Goal: Task Accomplishment & Management: Manage account settings

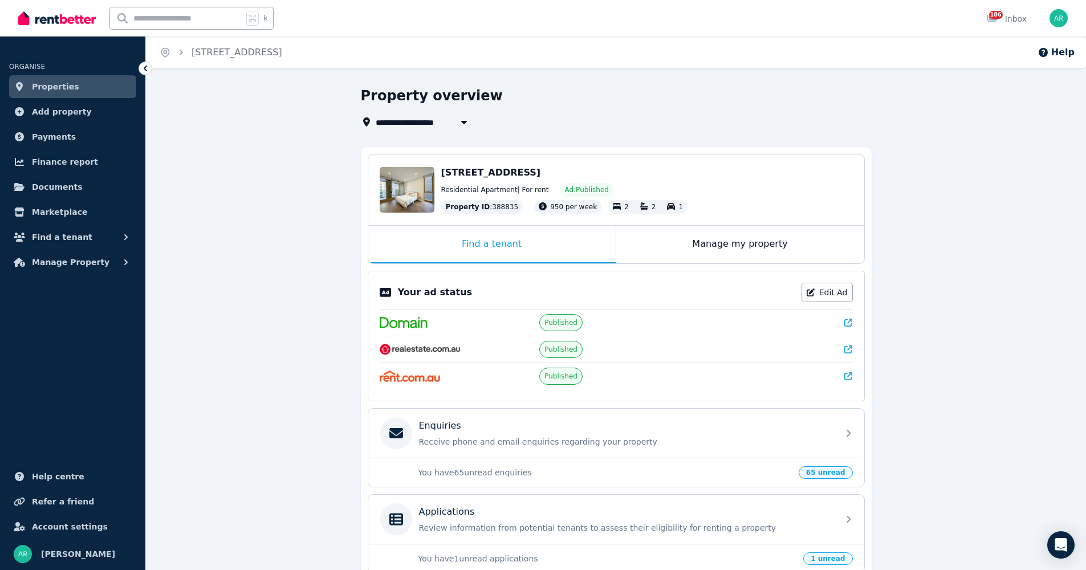
scroll to position [168, 0]
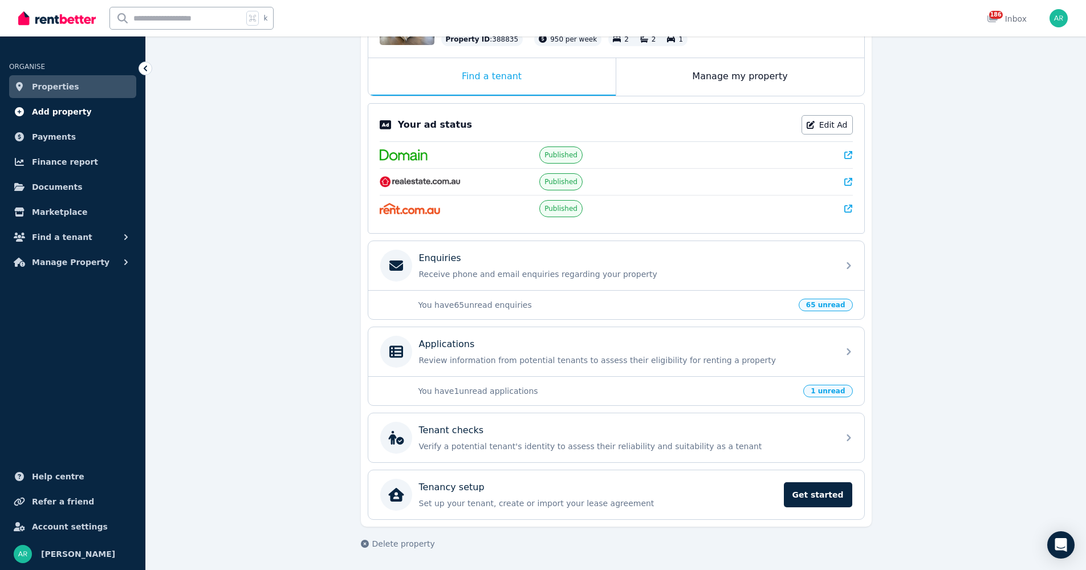
click at [68, 108] on span "Add property" at bounding box center [62, 112] width 60 height 14
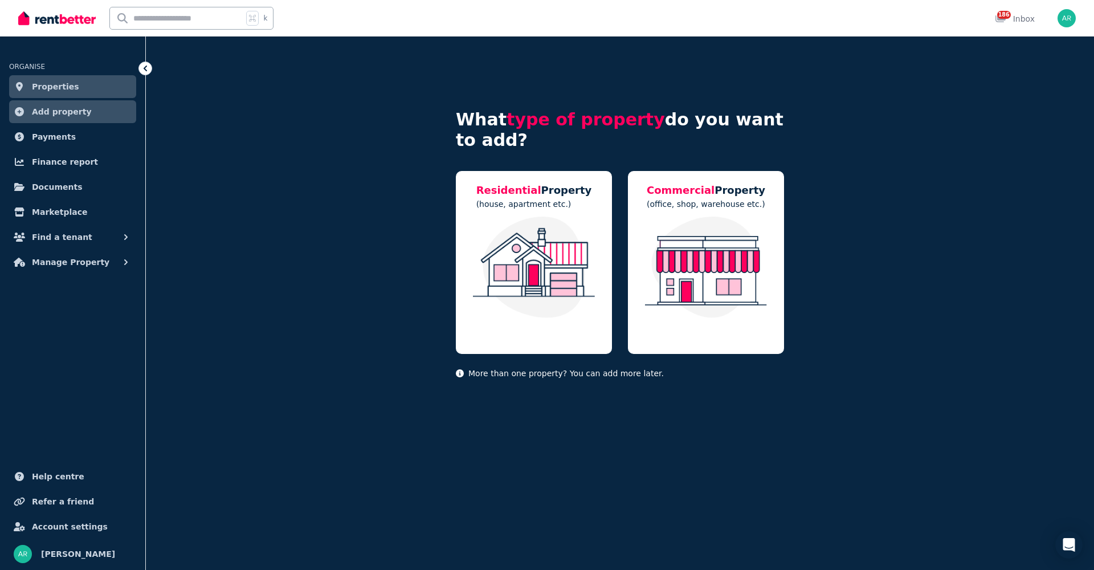
click at [147, 71] on icon at bounding box center [145, 68] width 11 height 11
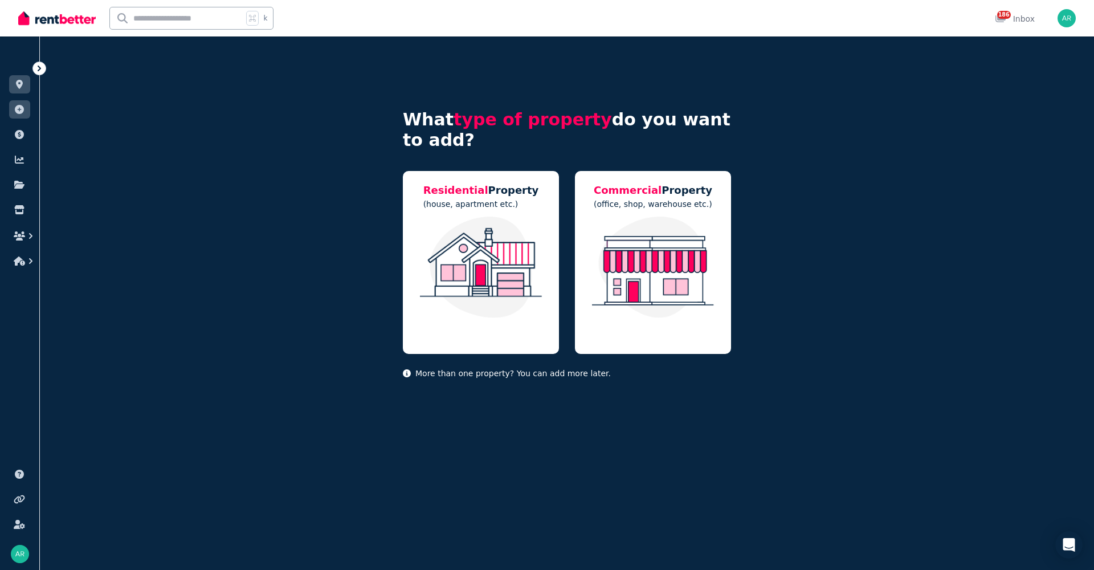
drag, startPoint x: 42, startPoint y: 66, endPoint x: 43, endPoint y: 73, distance: 7.4
click at [42, 65] on icon at bounding box center [39, 68] width 11 height 11
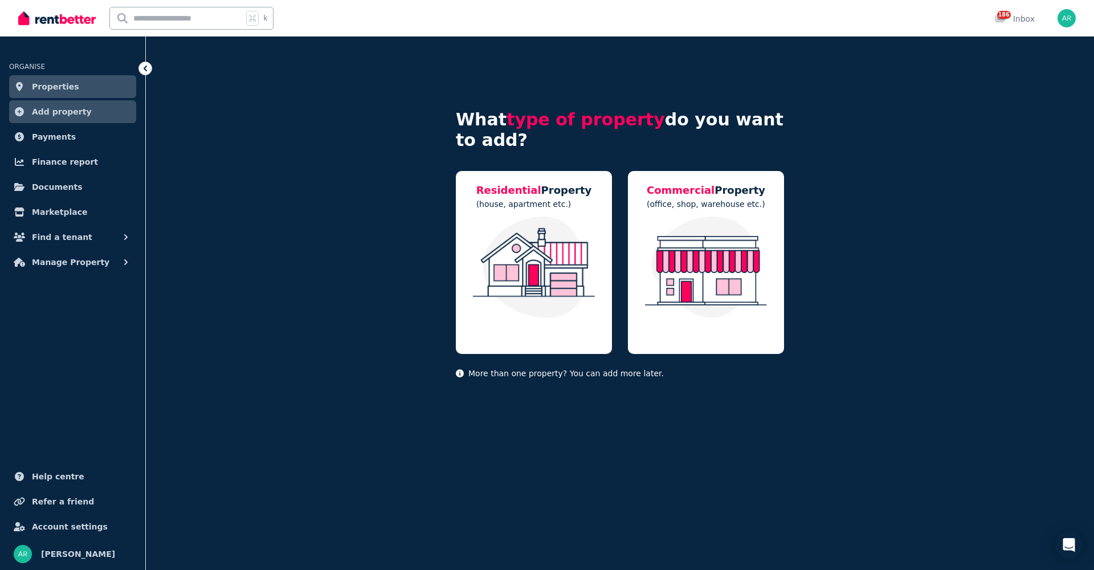
click at [42, 87] on span "Properties" at bounding box center [55, 87] width 47 height 14
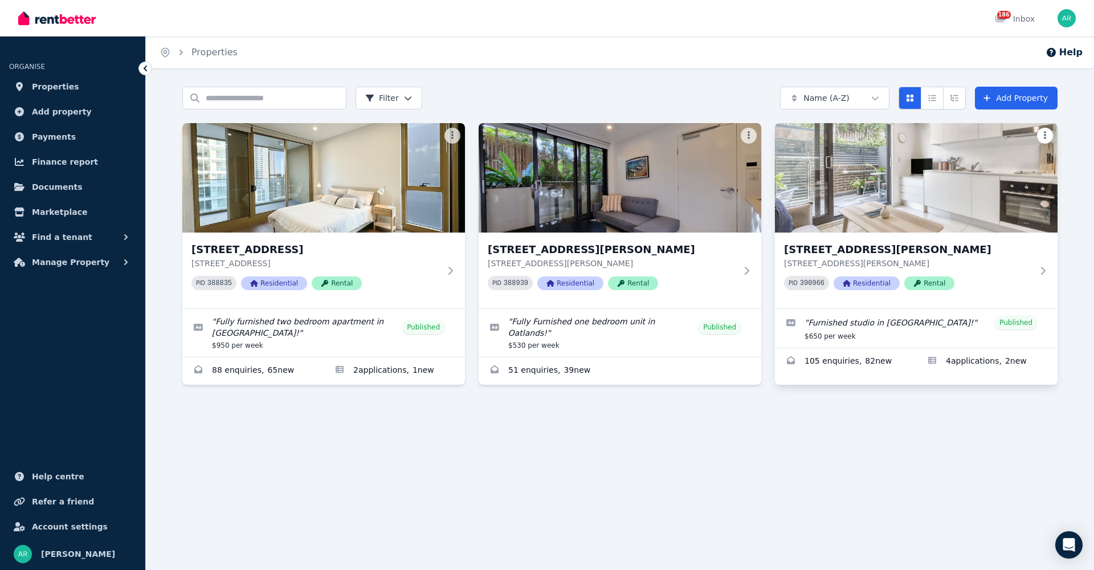
click at [1046, 133] on html "Open main menu 186 Inbox Open user menu ORGANISE Properties Add property Paymen…" at bounding box center [547, 285] width 1094 height 570
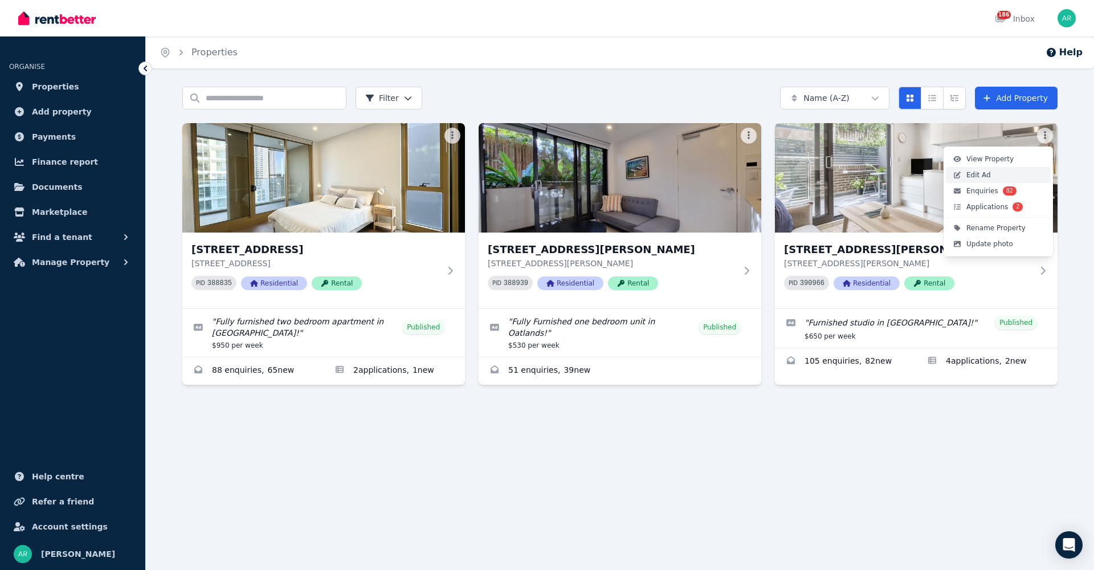
click at [979, 170] on span "Edit Ad" at bounding box center [979, 174] width 25 height 9
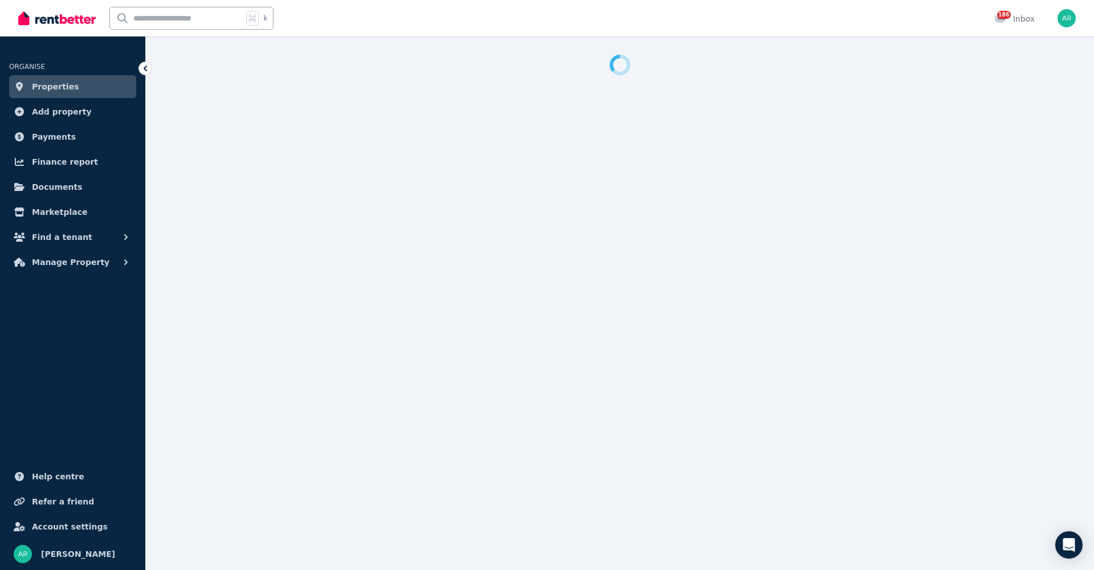
select select "**********"
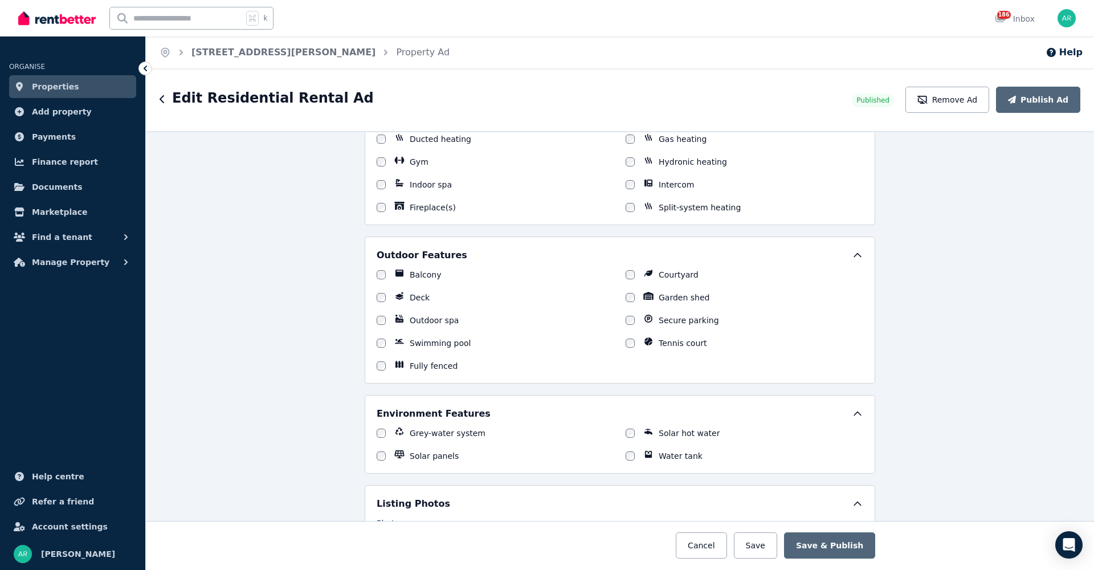
scroll to position [1373, 0]
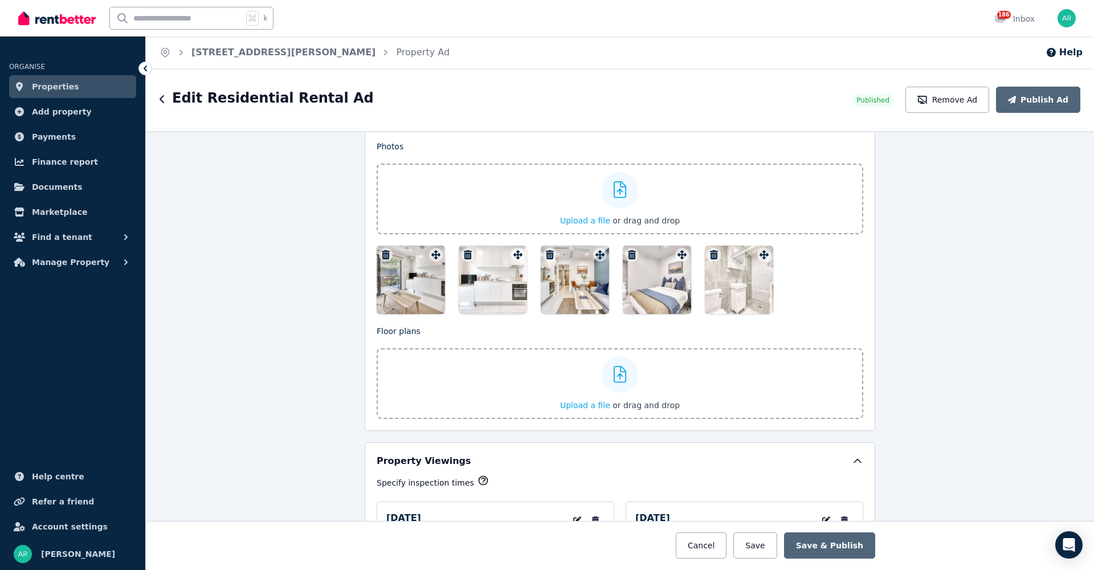
click at [382, 254] on icon "button" at bounding box center [386, 254] width 8 height 9
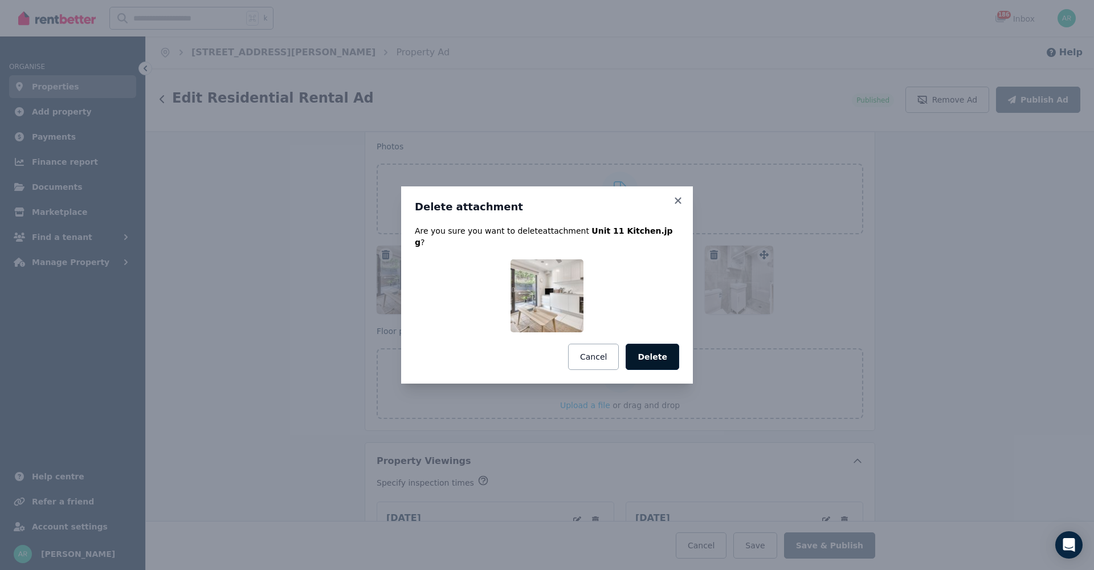
click at [655, 353] on button "Delete" at bounding box center [653, 357] width 54 height 26
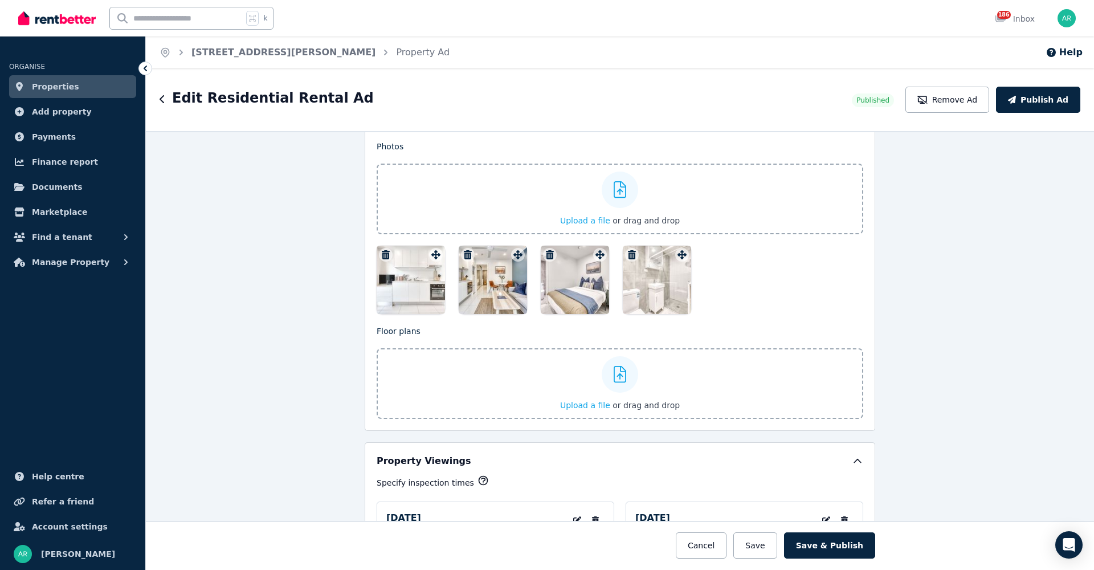
click at [465, 254] on icon "button" at bounding box center [468, 254] width 8 height 9
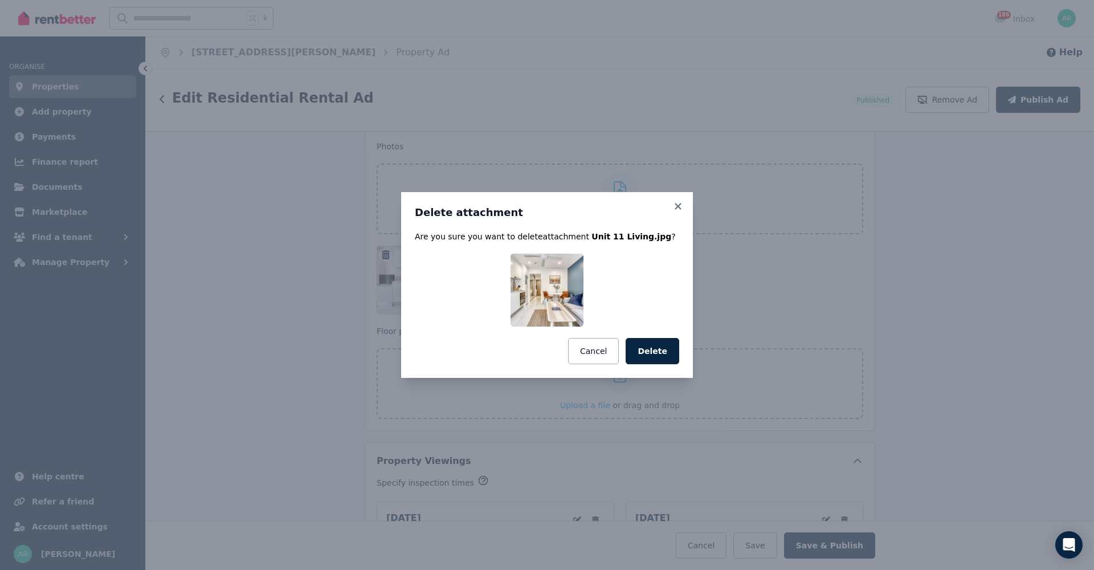
click at [651, 352] on button "Delete" at bounding box center [653, 351] width 54 height 26
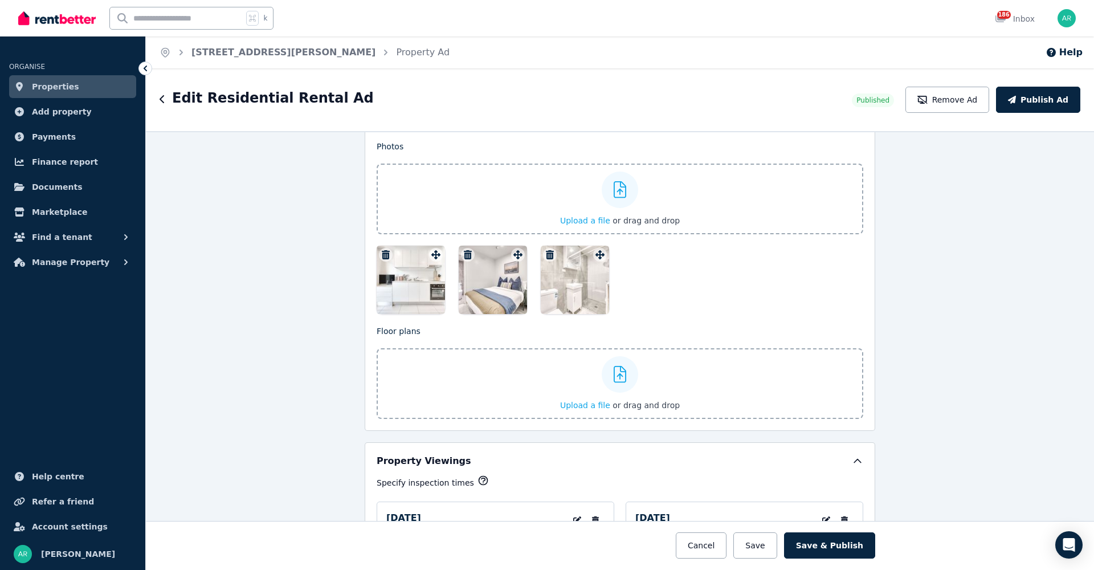
click at [464, 252] on icon "button" at bounding box center [468, 254] width 8 height 9
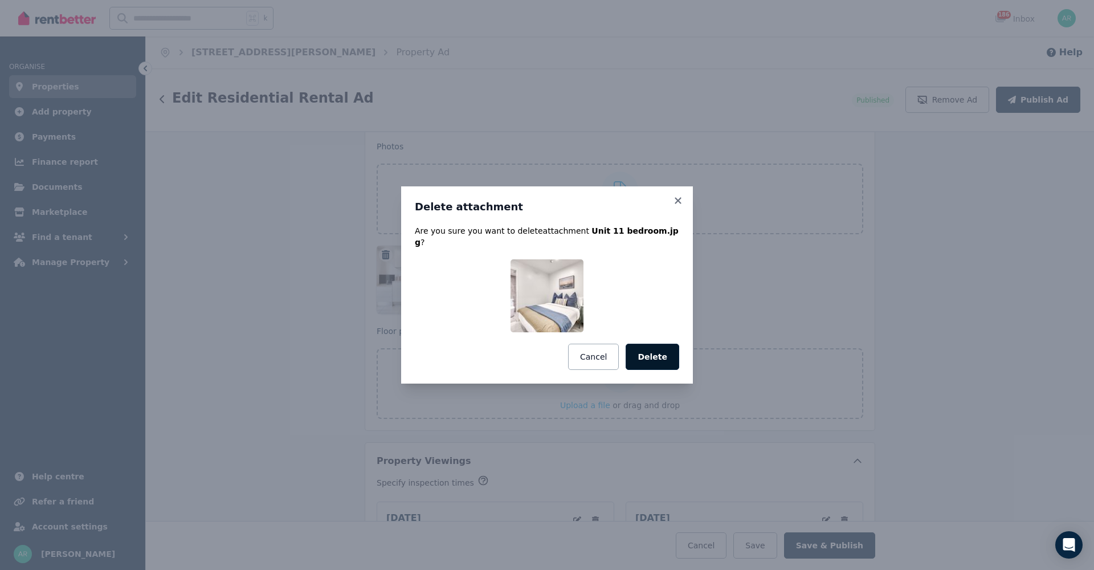
click at [653, 353] on button "Delete" at bounding box center [653, 357] width 54 height 26
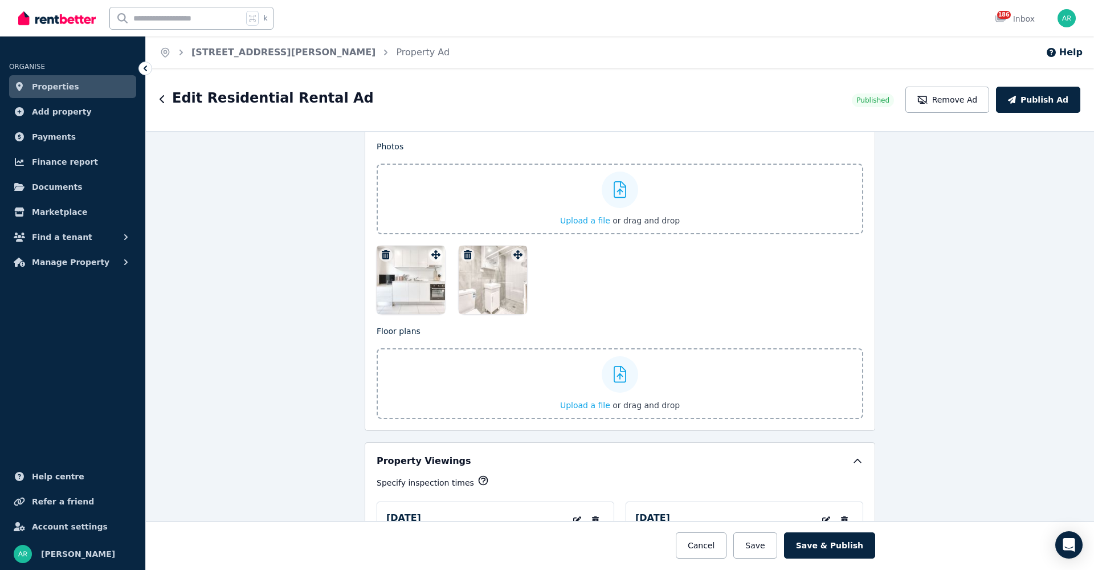
click at [614, 190] on icon at bounding box center [620, 189] width 13 height 17
click at [0, 0] on input "Upload a file or drag and drop" at bounding box center [0, 0] width 0 height 0
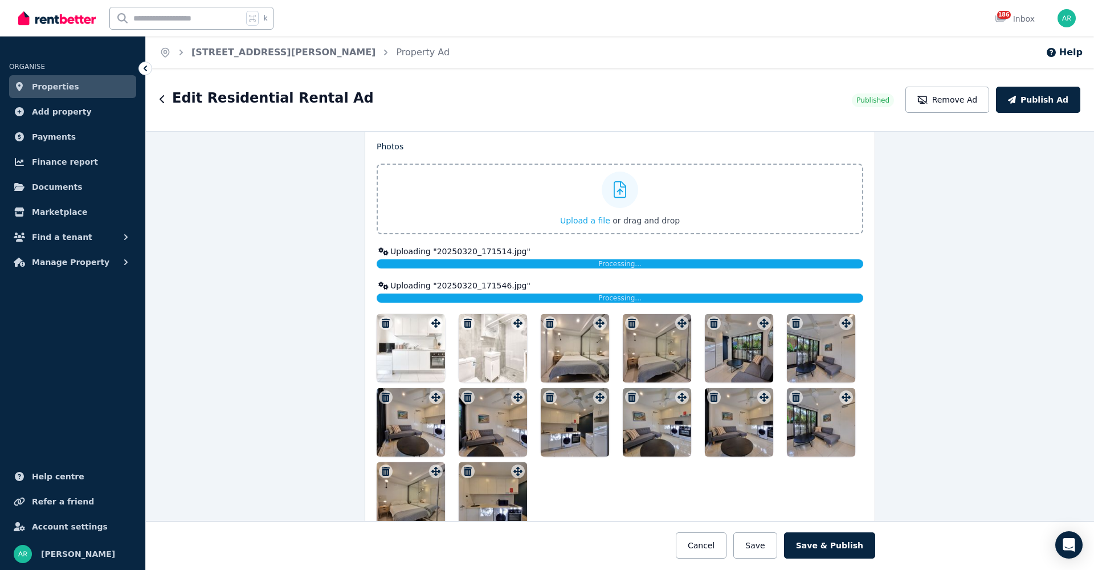
click at [382, 321] on icon "button" at bounding box center [386, 323] width 8 height 9
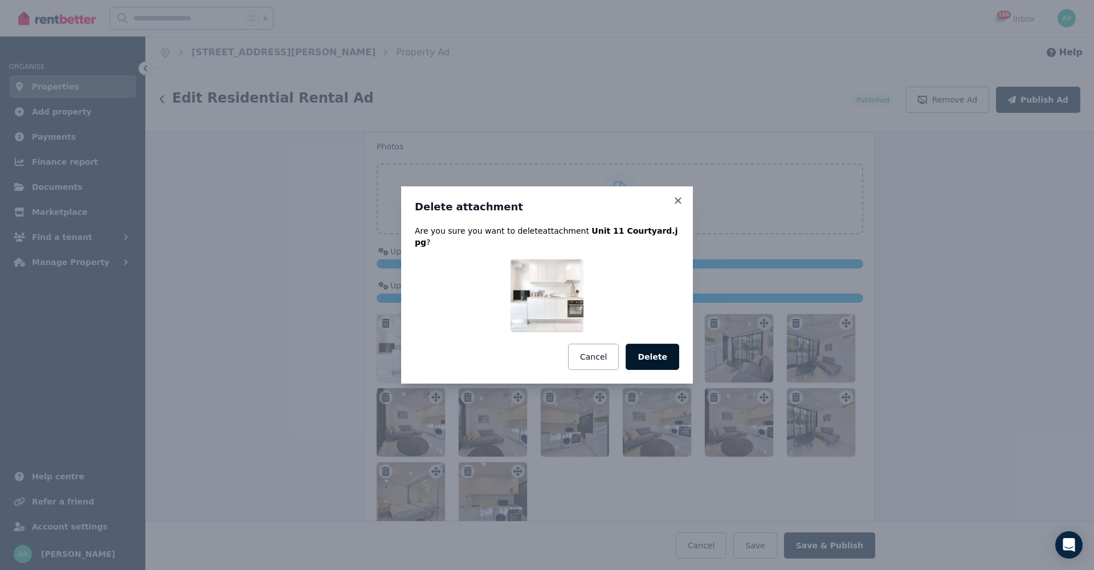
click at [671, 348] on button "Delete" at bounding box center [653, 357] width 54 height 26
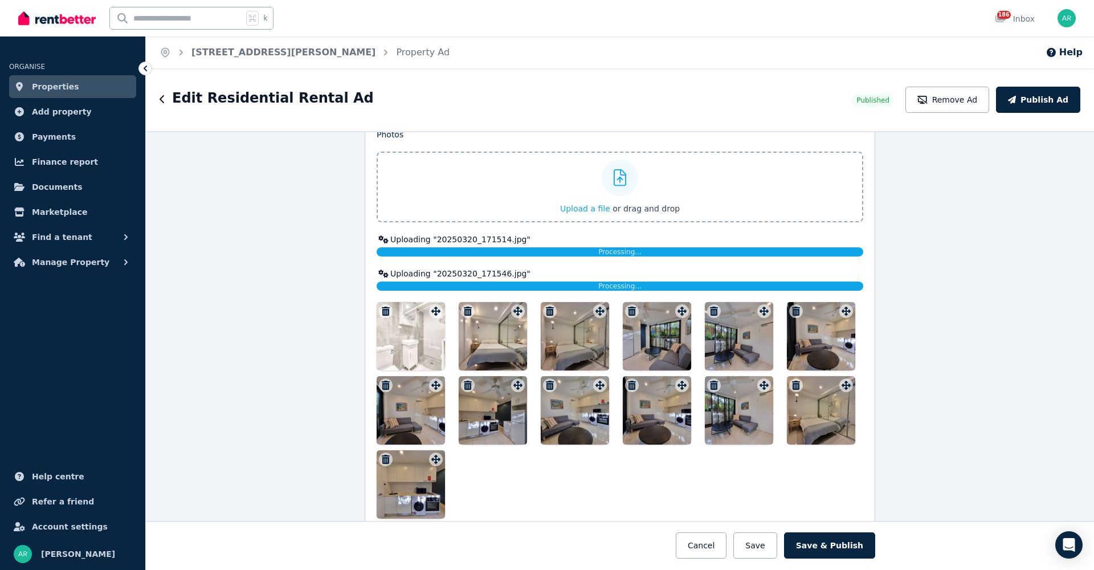
scroll to position [1403, 0]
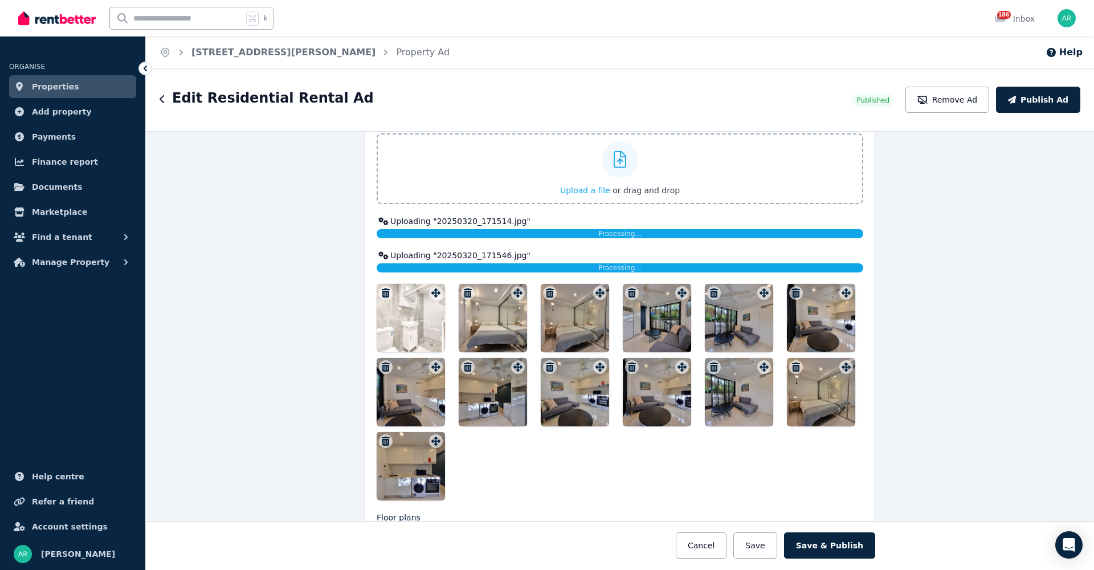
drag, startPoint x: 408, startPoint y: 311, endPoint x: 472, endPoint y: 472, distance: 174.2
click at [472, 472] on div at bounding box center [620, 392] width 487 height 217
click at [546, 367] on icon "button" at bounding box center [550, 366] width 8 height 9
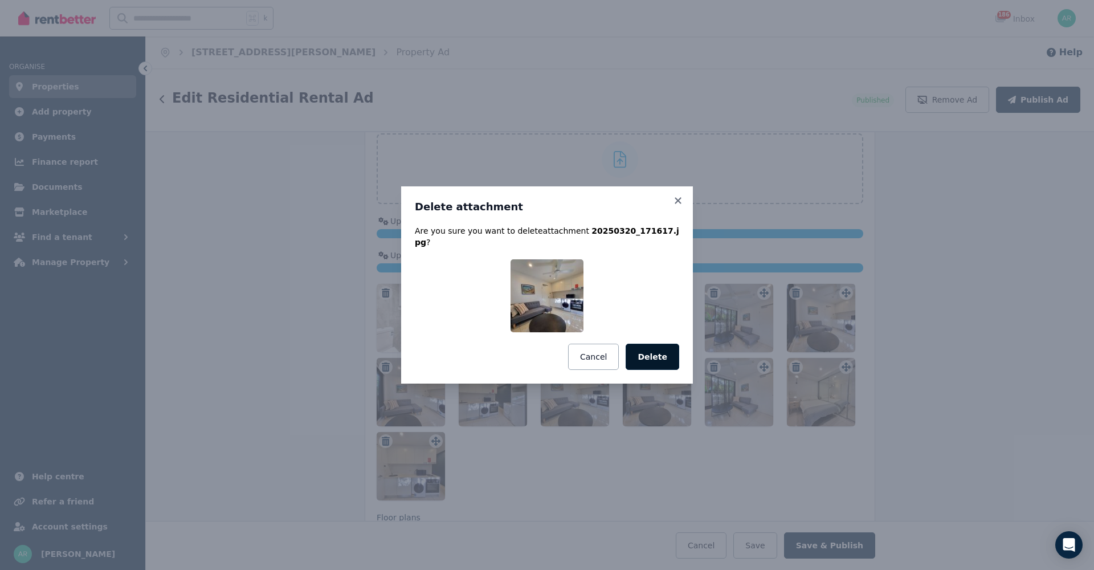
click at [662, 353] on button "Delete" at bounding box center [653, 357] width 54 height 26
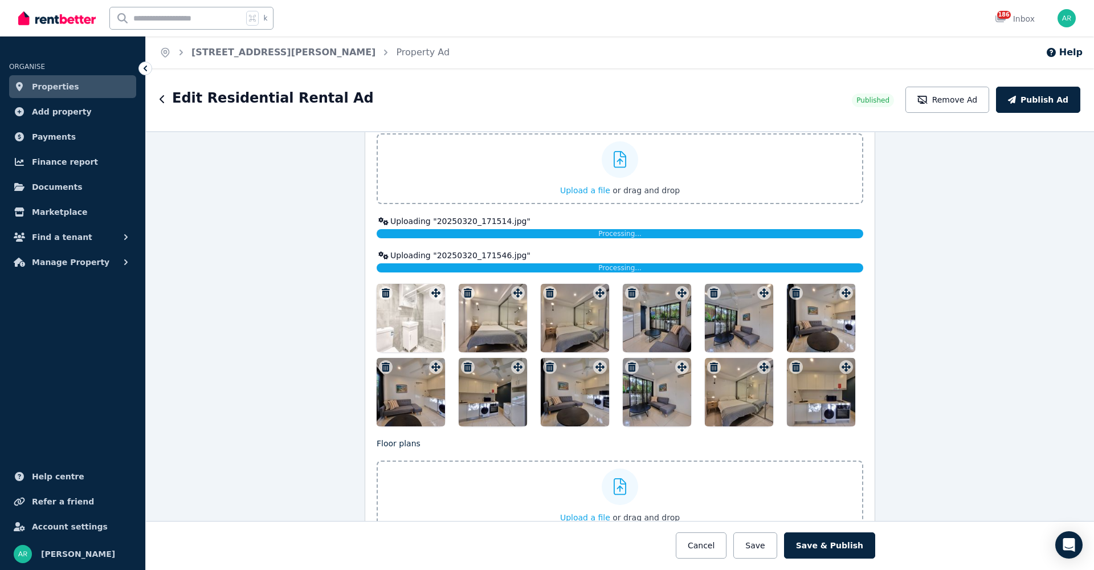
click at [383, 368] on icon "button" at bounding box center [386, 366] width 8 height 9
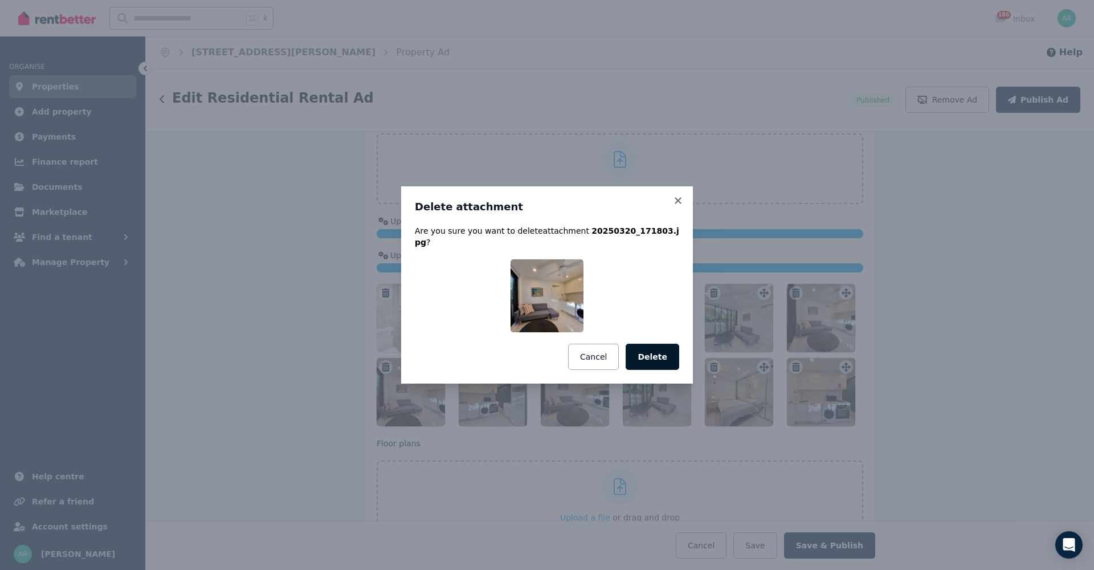
click at [661, 354] on button "Delete" at bounding box center [653, 357] width 54 height 26
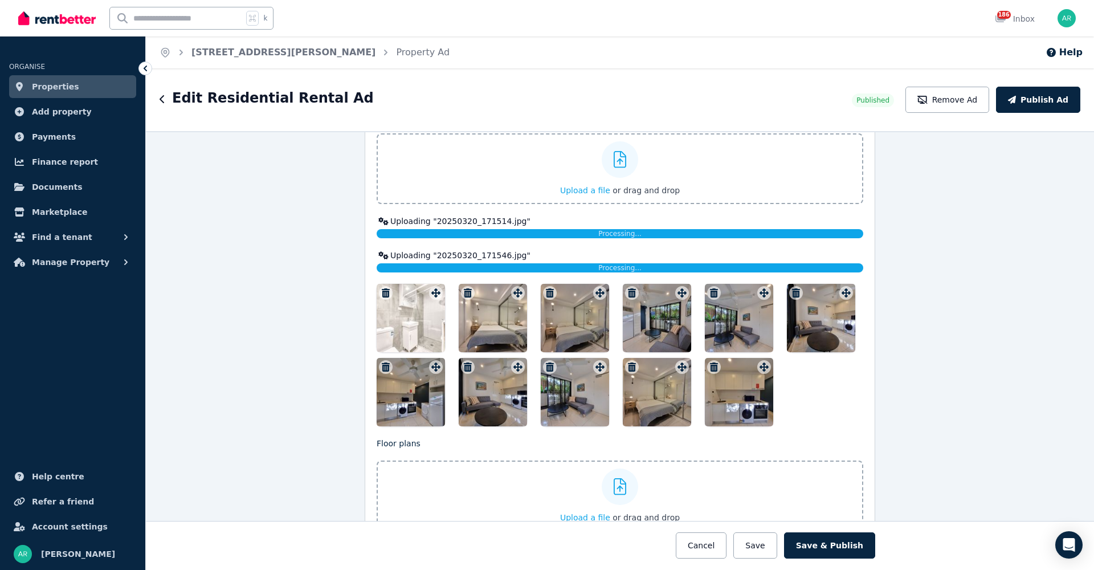
click at [546, 292] on icon "button" at bounding box center [550, 292] width 8 height 9
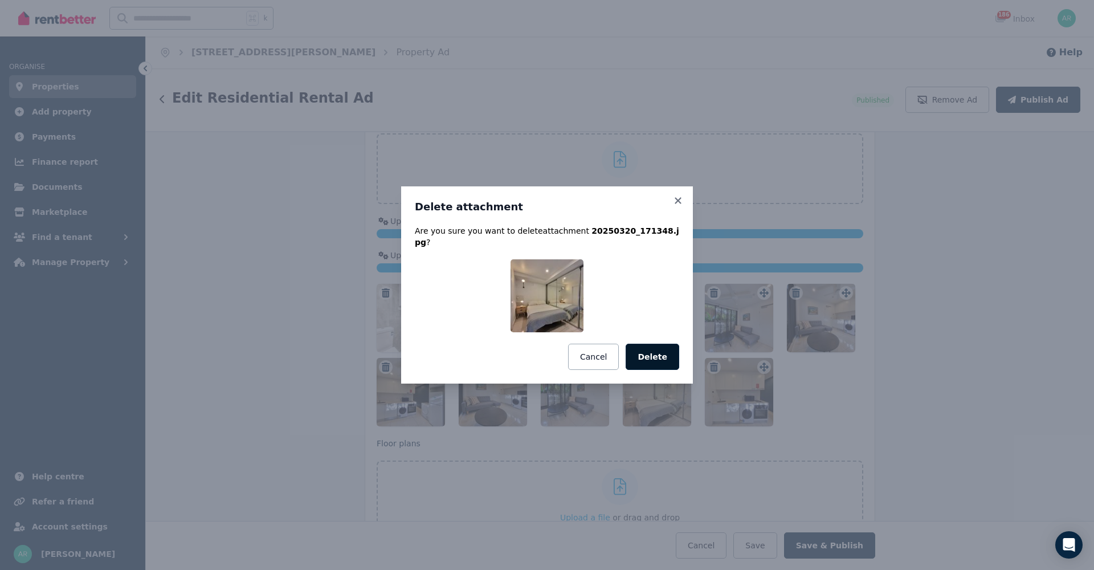
click at [659, 352] on button "Delete" at bounding box center [653, 357] width 54 height 26
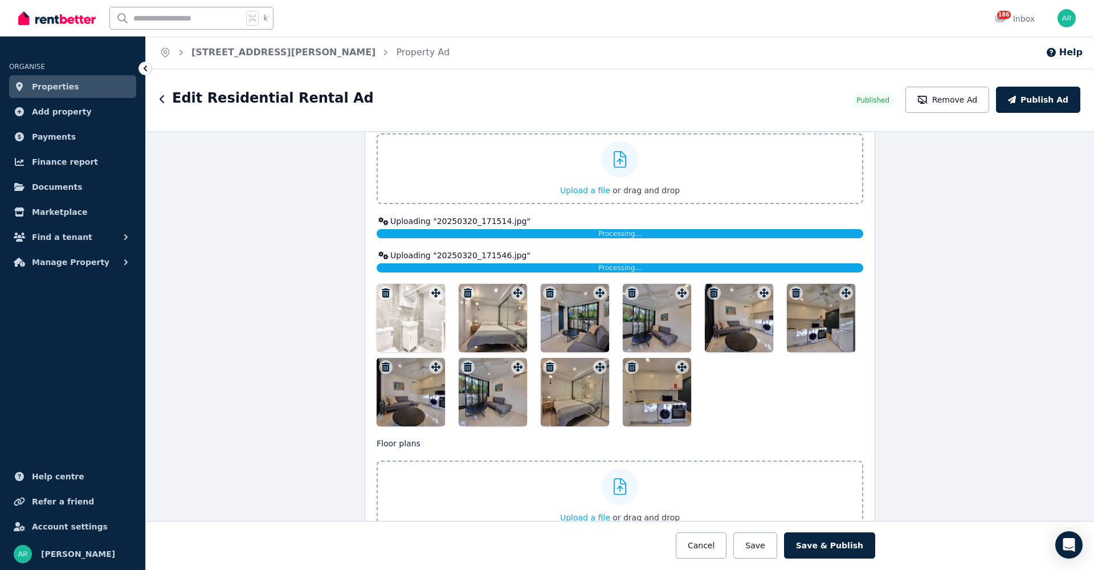
click at [791, 290] on icon "button" at bounding box center [796, 292] width 11 height 9
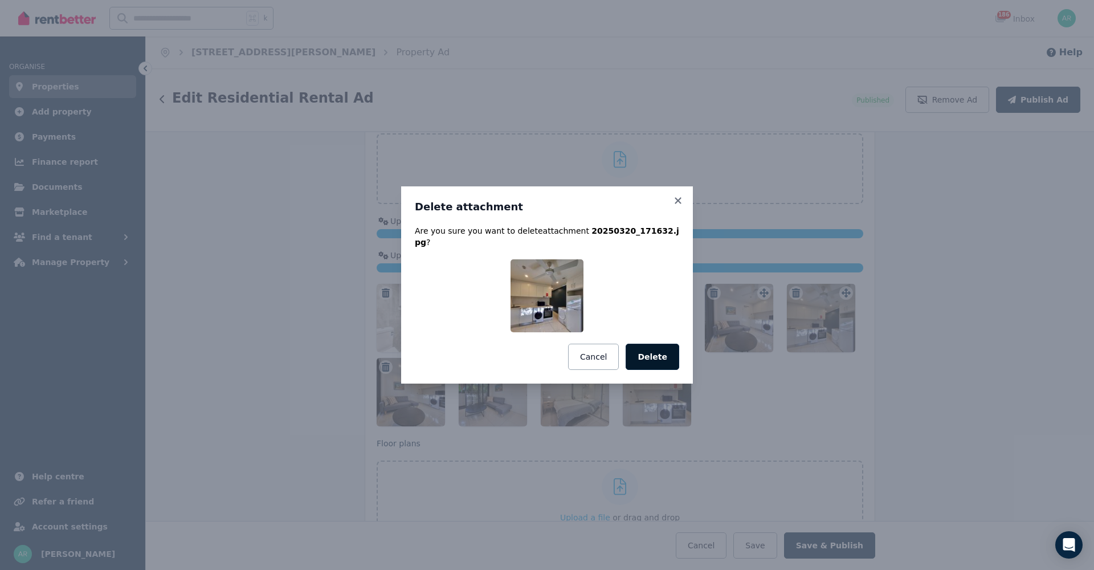
click at [656, 351] on button "Delete" at bounding box center [653, 357] width 54 height 26
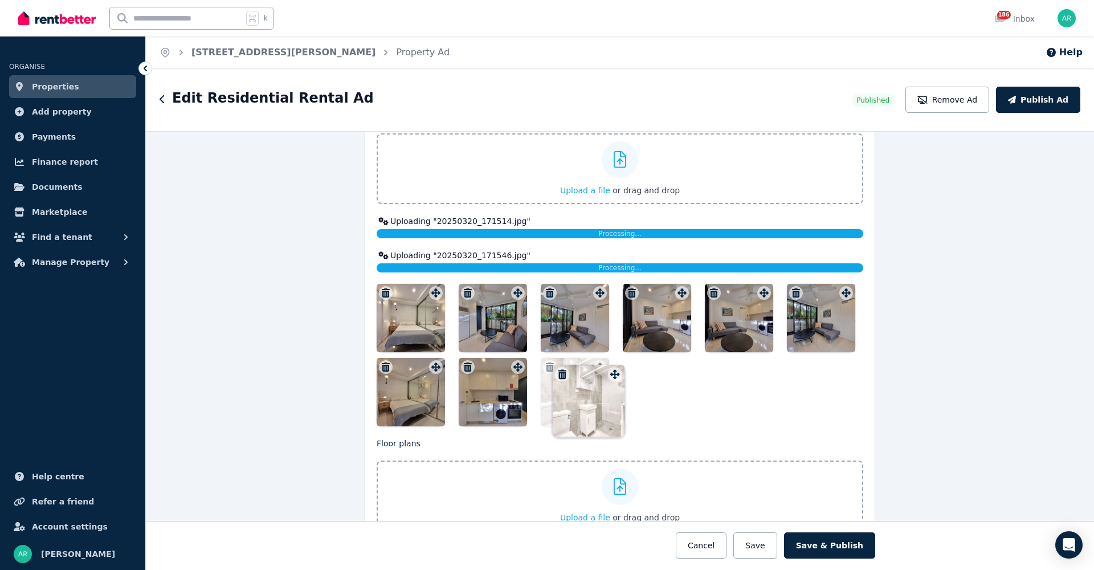
drag, startPoint x: 434, startPoint y: 295, endPoint x: 600, endPoint y: 358, distance: 177.3
click at [628, 294] on icon "button" at bounding box center [632, 292] width 8 height 9
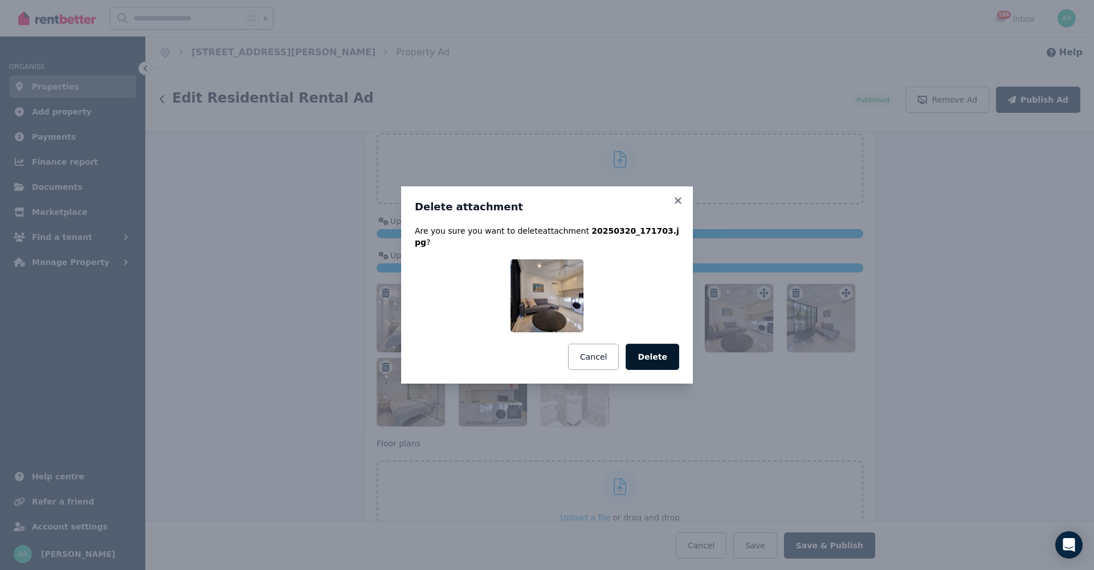
click at [651, 353] on button "Delete" at bounding box center [653, 357] width 54 height 26
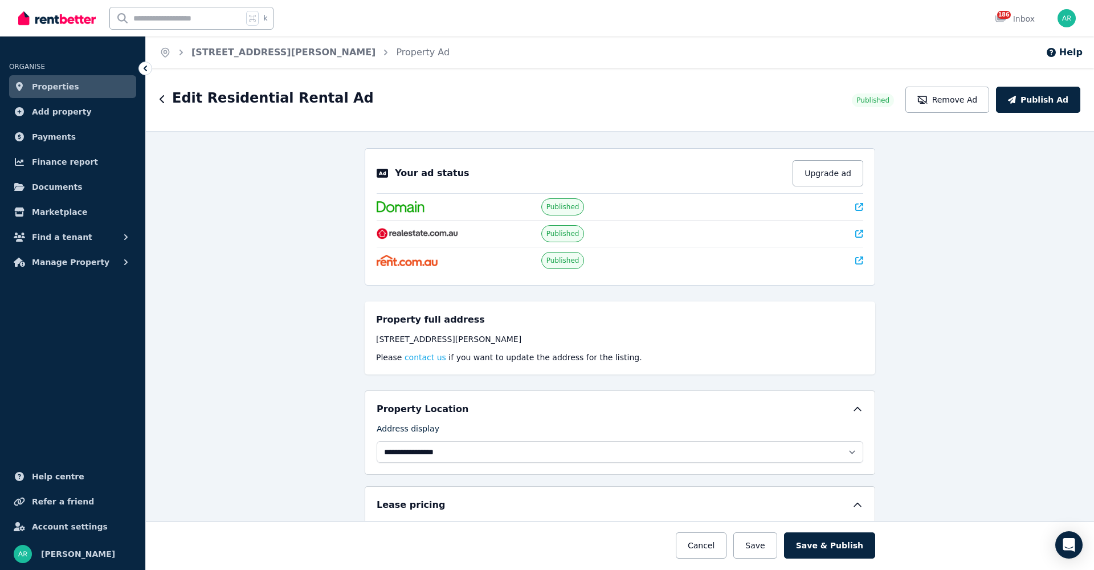
scroll to position [564, 0]
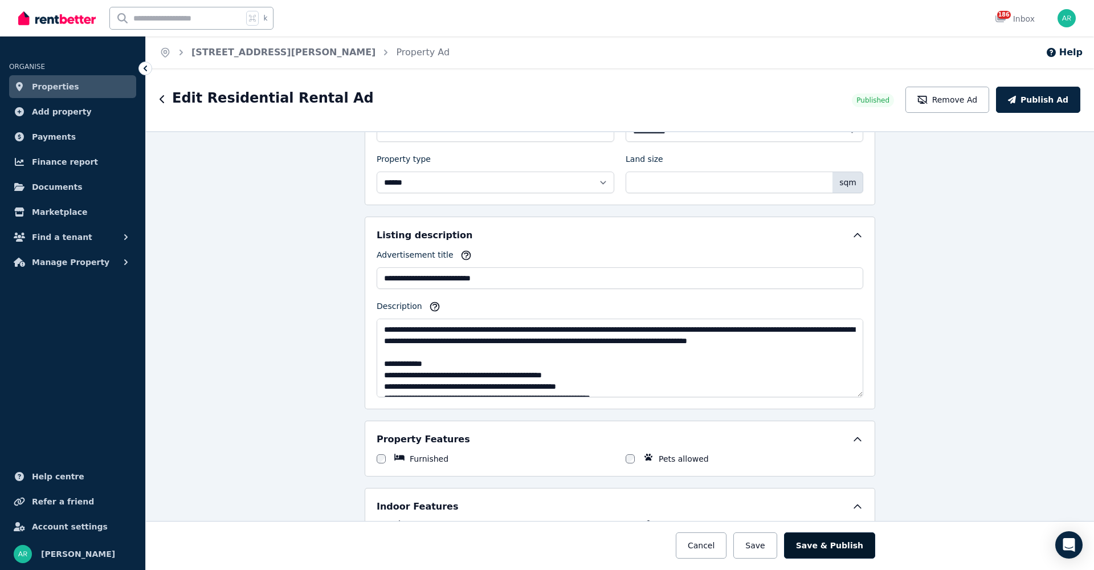
click at [836, 545] on button "Save & Publish" at bounding box center [829, 545] width 91 height 26
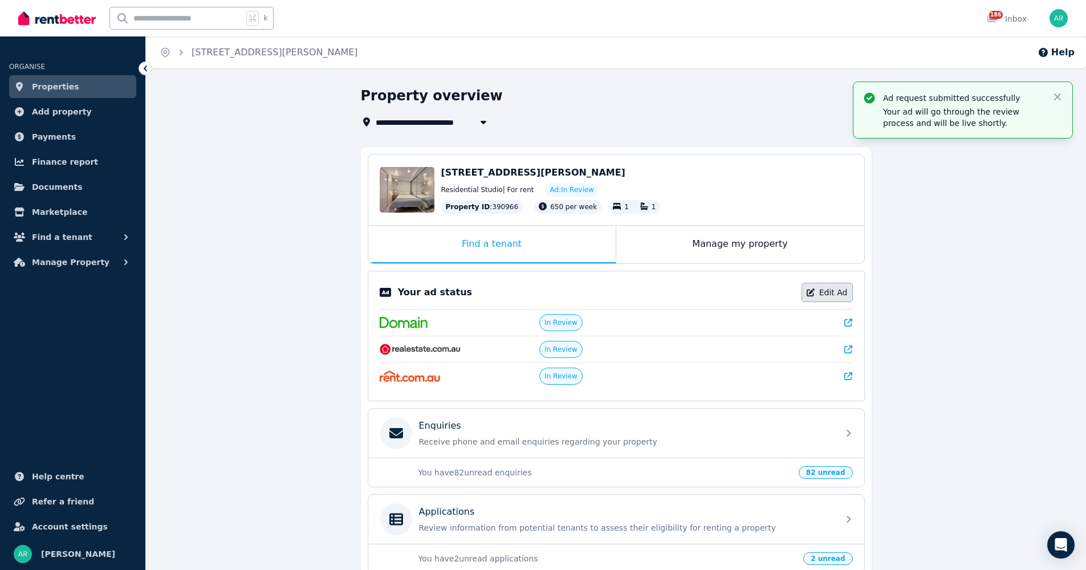
click at [813, 296] on icon at bounding box center [810, 292] width 8 height 8
select select "**********"
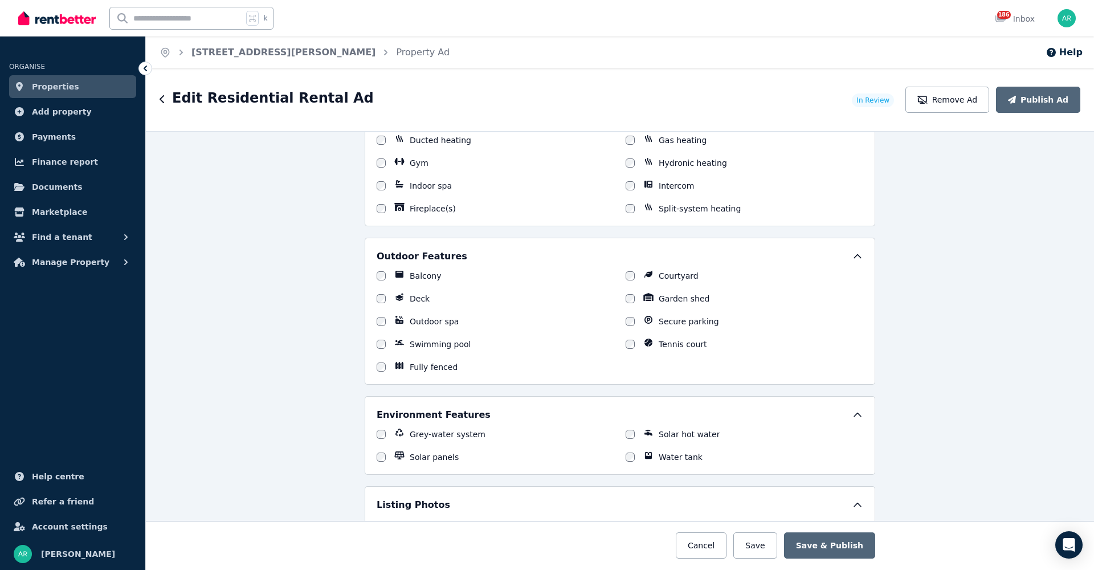
scroll to position [1371, 0]
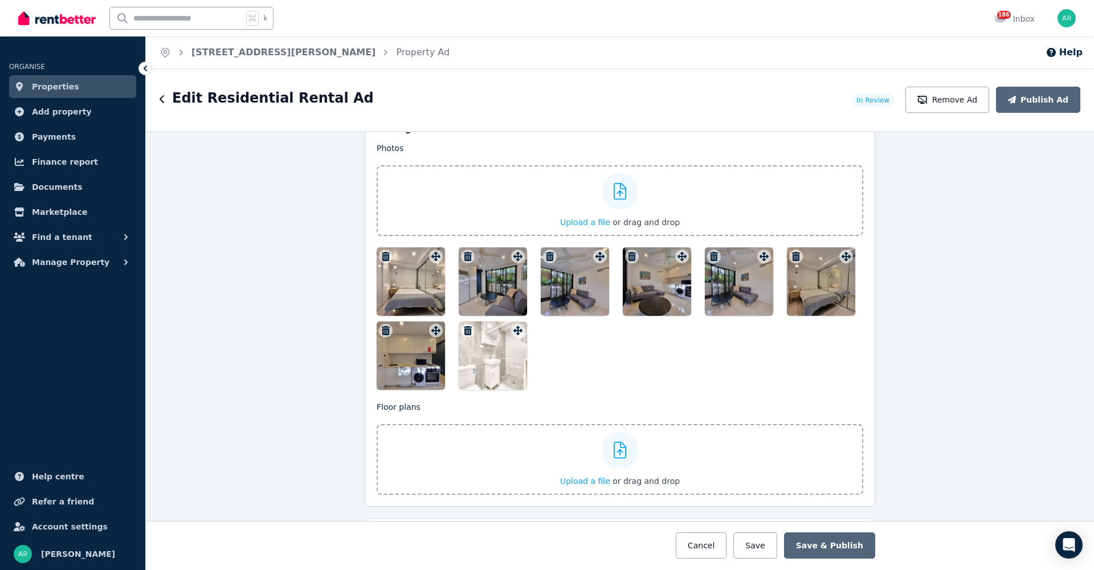
click at [614, 193] on icon at bounding box center [620, 191] width 13 height 17
click at [0, 0] on input "Upload a file or drag and drop" at bounding box center [0, 0] width 0 height 0
click at [615, 192] on icon at bounding box center [620, 191] width 13 height 17
click at [0, 0] on input "Upload a file or drag and drop" at bounding box center [0, 0] width 0 height 0
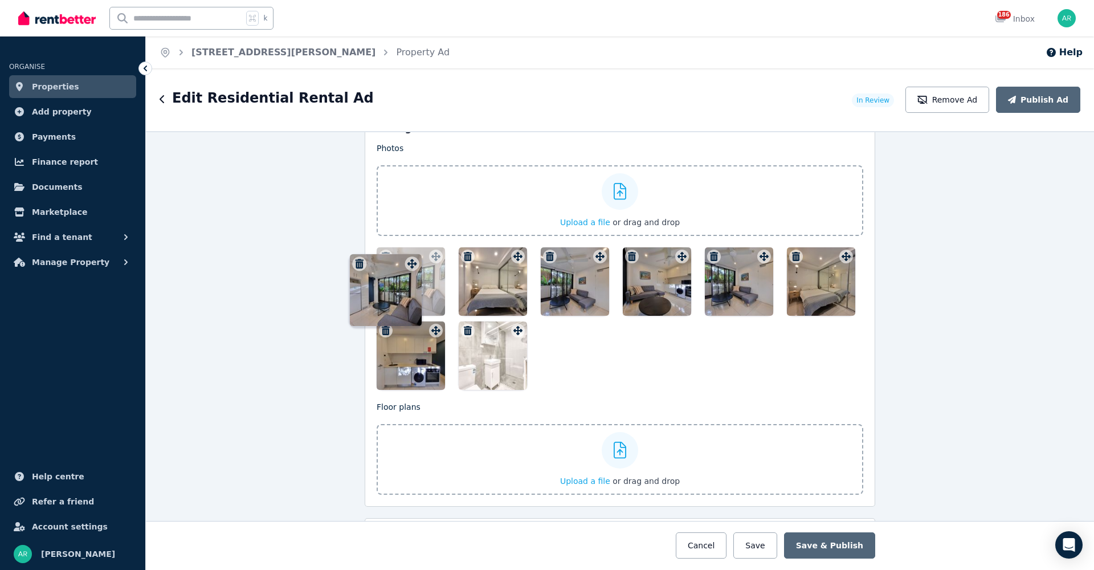
drag, startPoint x: 515, startPoint y: 258, endPoint x: 413, endPoint y: 253, distance: 102.1
click at [411, 254] on div "Photos Upload a file or drag and drop To pick up a draggable item, press the sp…" at bounding box center [620, 265] width 487 height 247
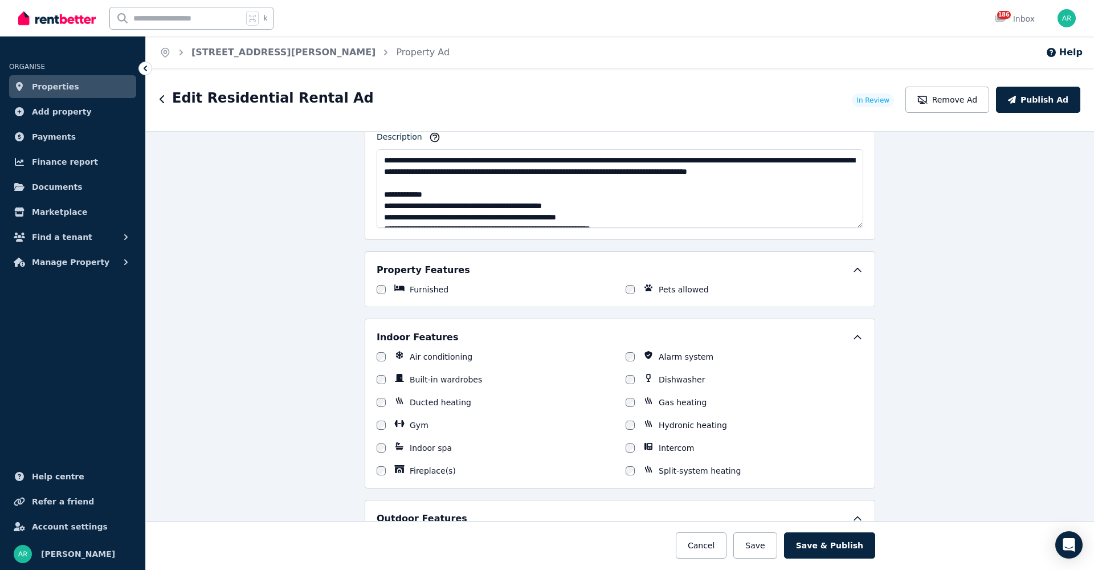
scroll to position [646, 0]
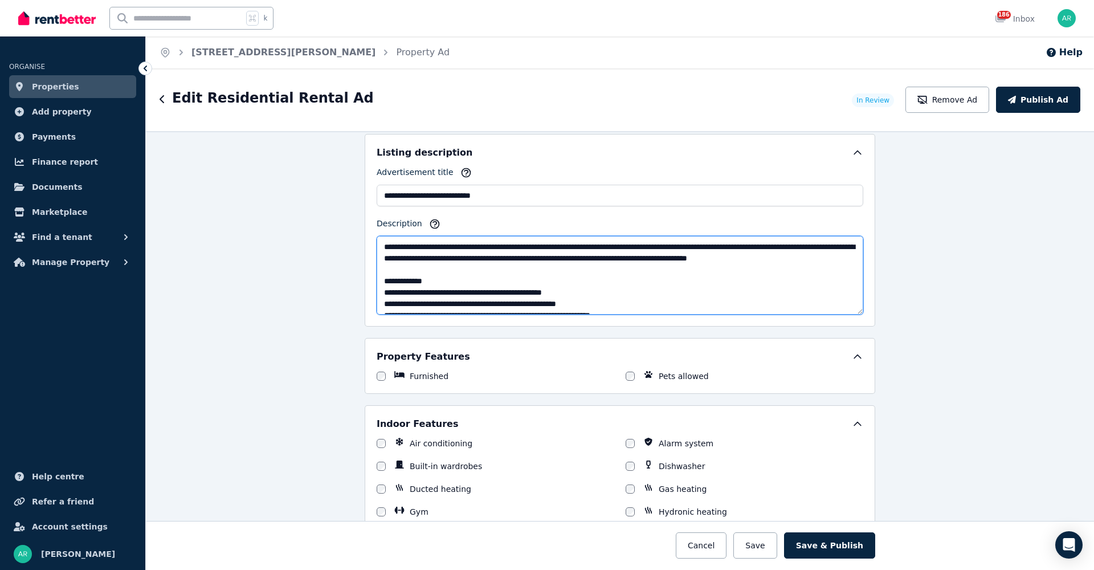
click at [483, 248] on textarea "**********" at bounding box center [620, 275] width 487 height 79
drag, startPoint x: 515, startPoint y: 258, endPoint x: 523, endPoint y: 280, distance: 23.6
click at [515, 258] on textarea "**********" at bounding box center [620, 275] width 487 height 79
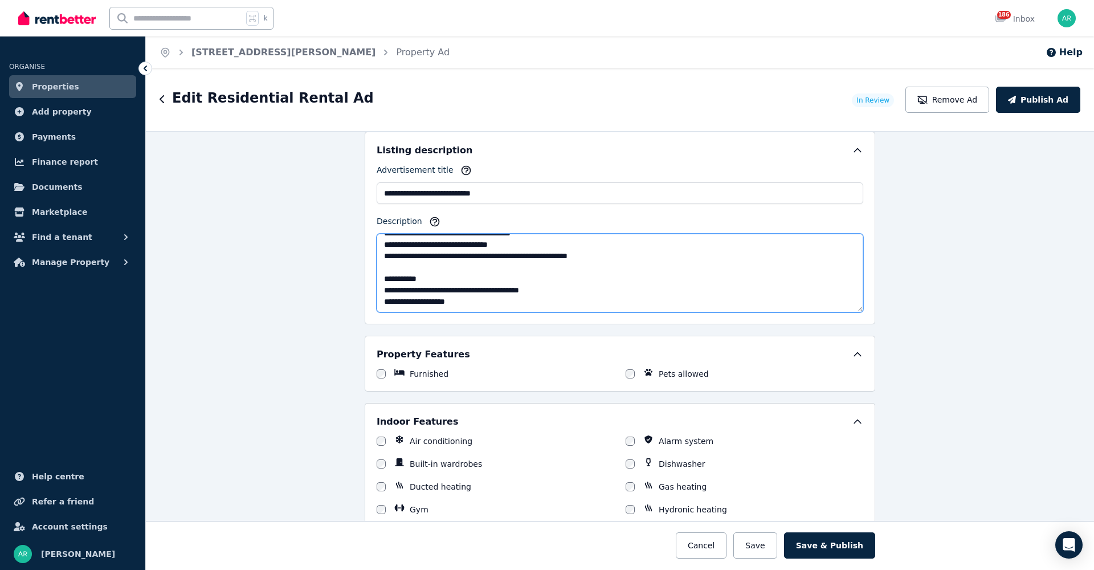
scroll to position [667, 0]
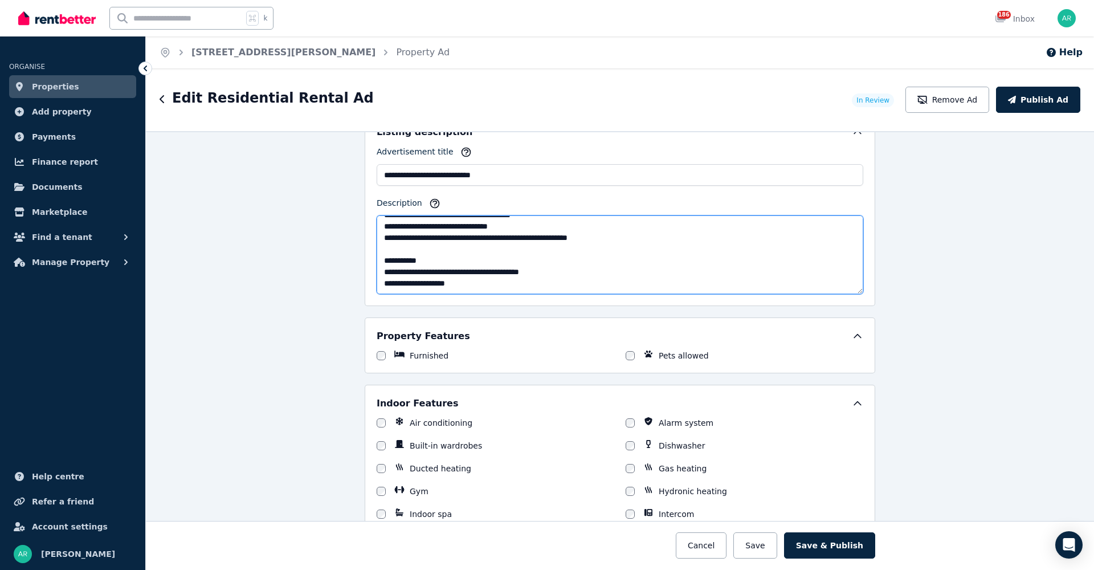
click at [380, 272] on textarea "**********" at bounding box center [620, 254] width 487 height 79
click at [386, 272] on textarea "**********" at bounding box center [620, 254] width 487 height 79
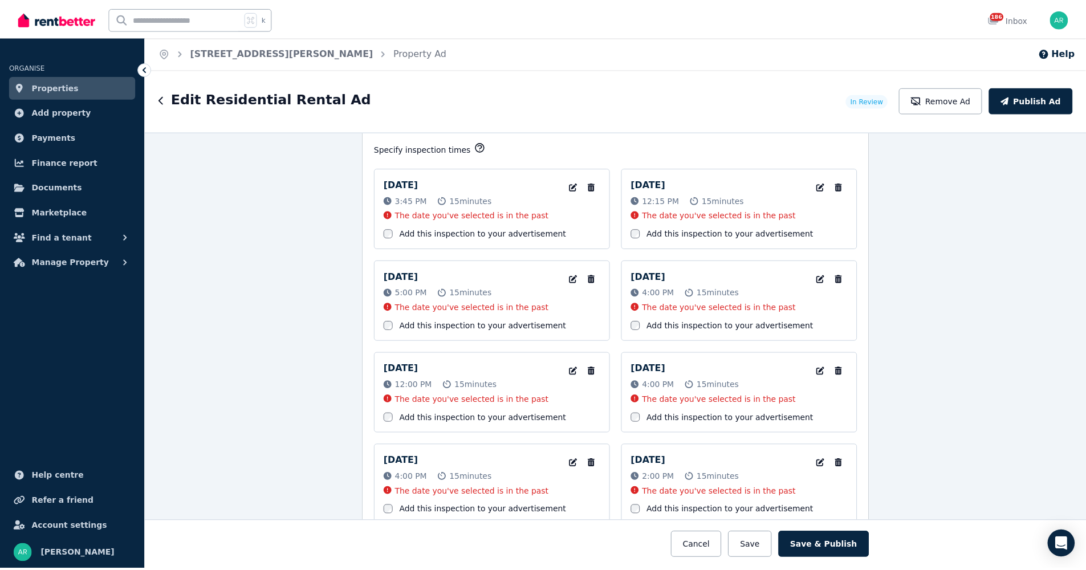
scroll to position [2510, 0]
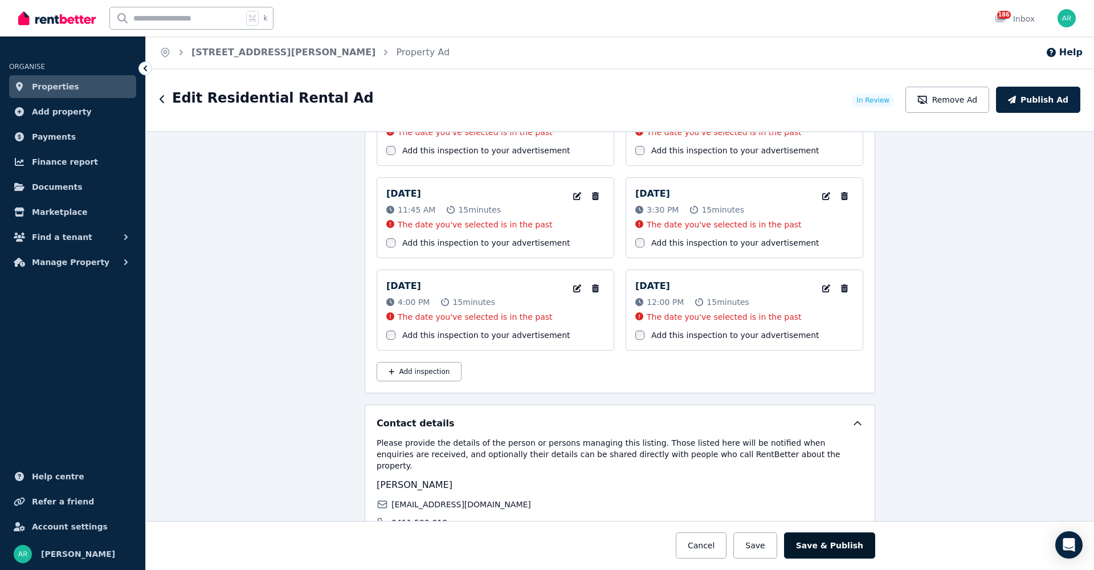
type textarea "**********"
click at [820, 543] on button "Save & Publish" at bounding box center [829, 545] width 91 height 26
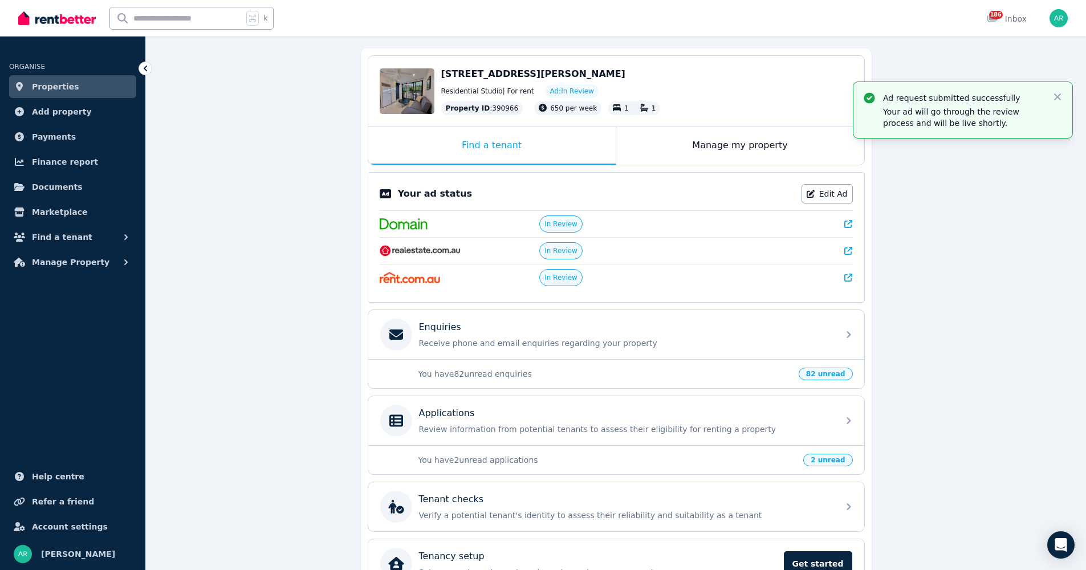
scroll to position [168, 0]
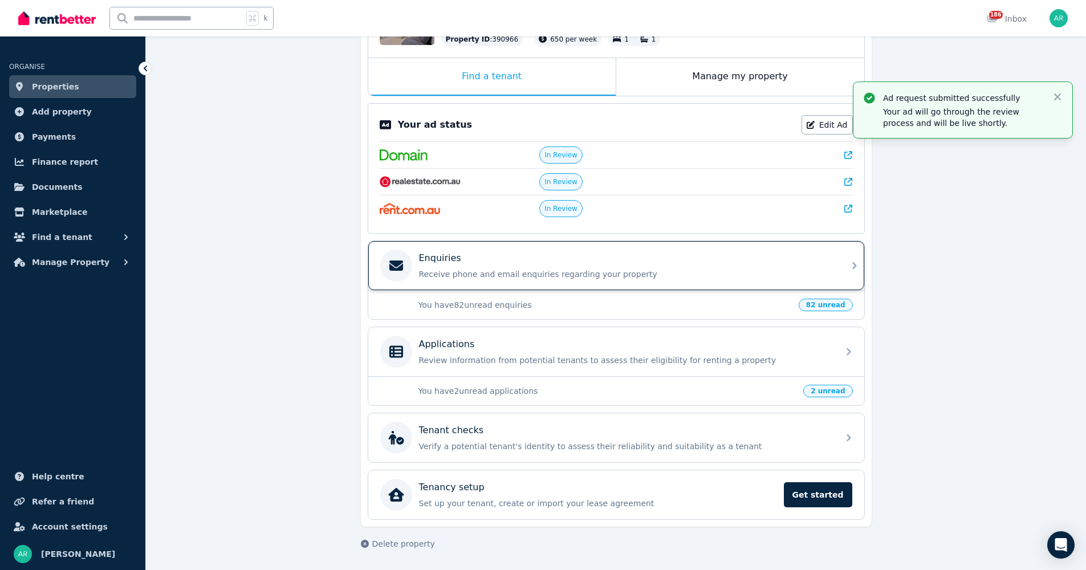
click at [470, 256] on div "Enquiries" at bounding box center [625, 258] width 413 height 14
